Goal: Information Seeking & Learning: Learn about a topic

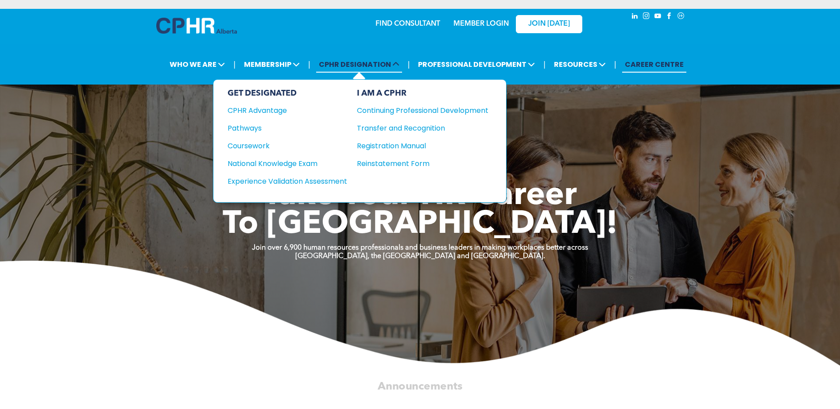
click at [371, 65] on span "CPHR DESIGNATION" at bounding box center [359, 64] width 86 height 16
click at [273, 109] on div "CPHR Advantage" at bounding box center [282, 110] width 108 height 11
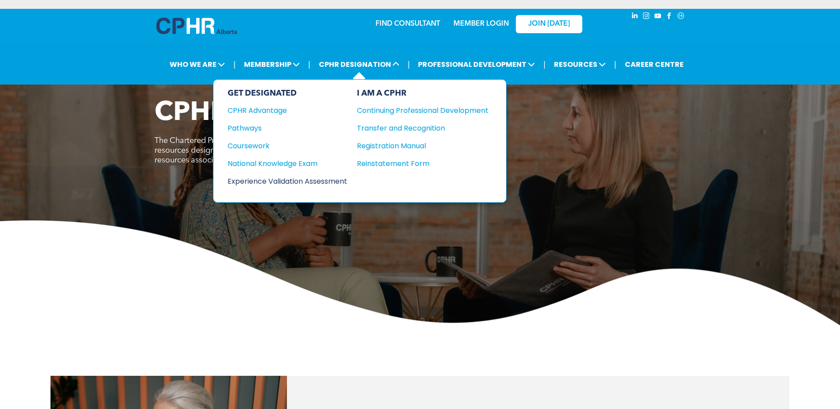
click at [254, 177] on div "Experience Validation Assessment" at bounding box center [282, 181] width 108 height 11
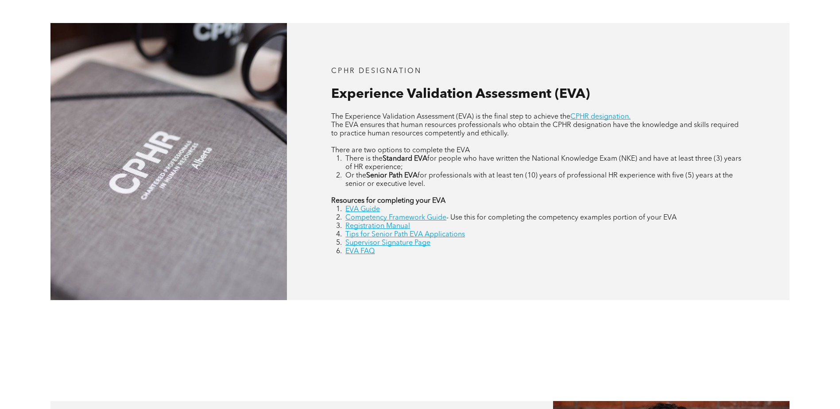
scroll to position [398, 0]
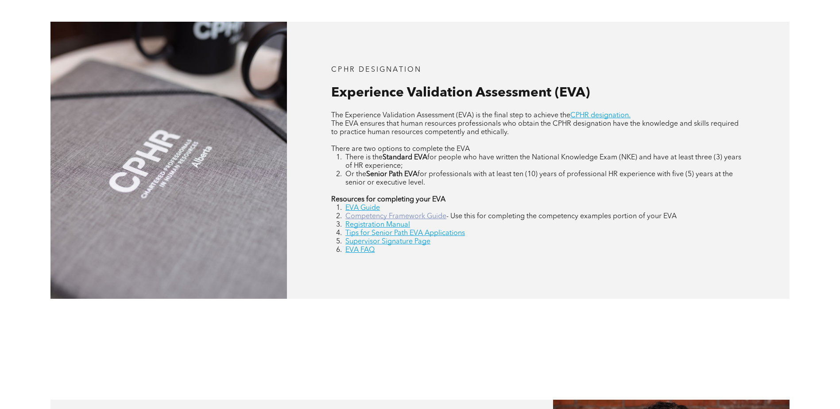
click at [385, 217] on link "Competency Framework Guide" at bounding box center [395, 216] width 101 height 7
